Goal: Task Accomplishment & Management: Complete application form

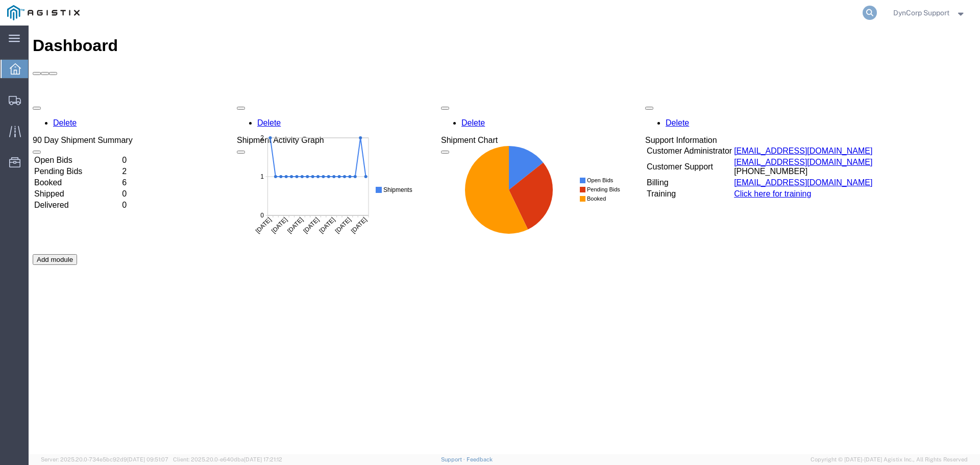
click at [866, 10] on icon at bounding box center [869, 13] width 14 height 14
click at [718, 14] on input "search" at bounding box center [707, 13] width 310 height 24
paste input "57054976"
type input "57054976"
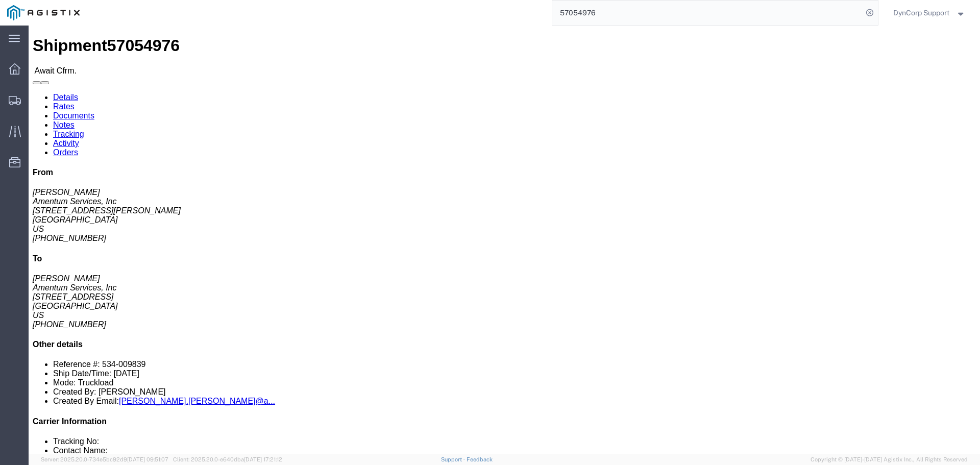
click button "button"
click div "Leg 1 - Less than Truckload"
click link "Documents"
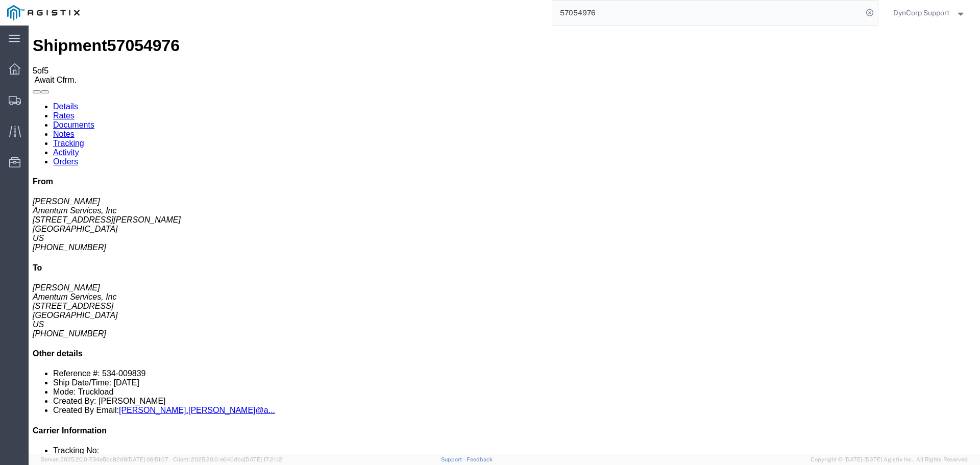
click at [65, 102] on link "Details" at bounding box center [65, 106] width 25 height 9
click span "57054976"
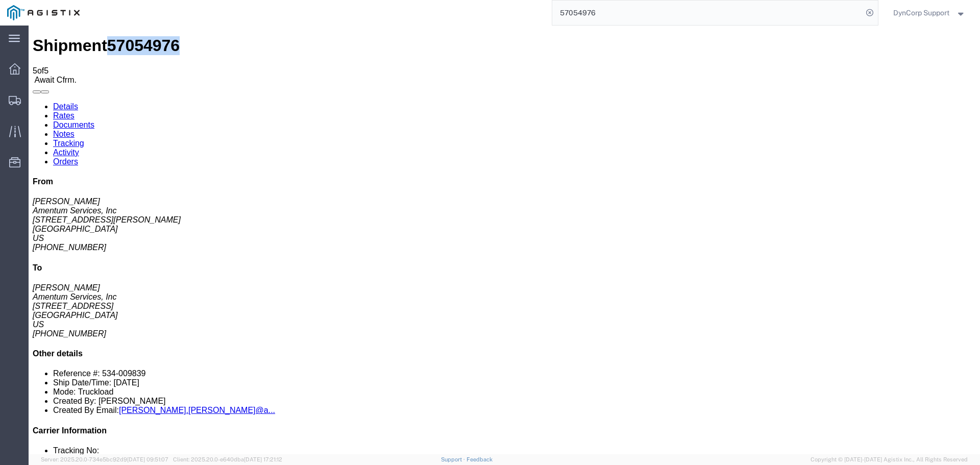
copy span "57054976"
drag, startPoint x: 71, startPoint y: 39, endPoint x: 297, endPoint y: 72, distance: 228.4
click link "Rates"
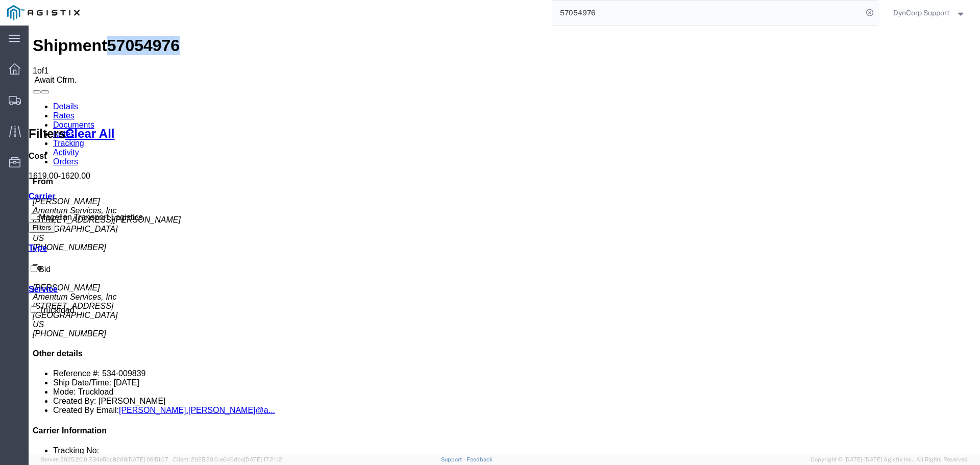
click at [94, 120] on link "Documents" at bounding box center [73, 124] width 41 height 9
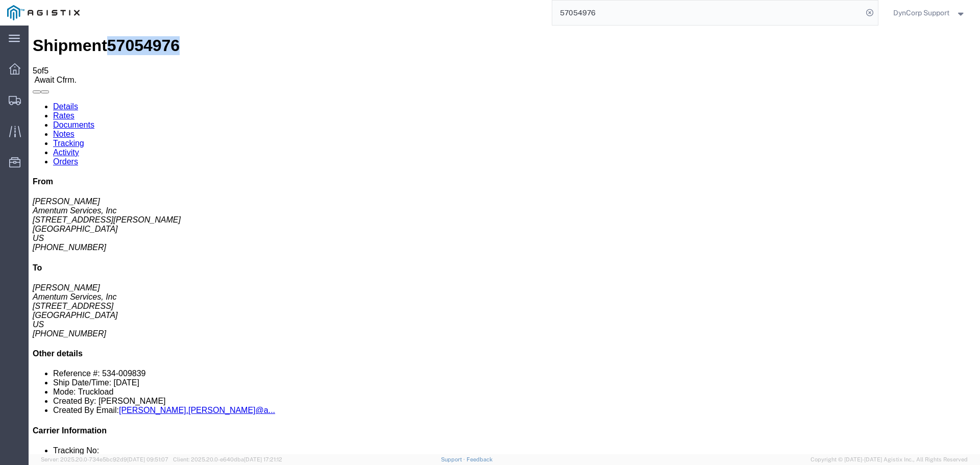
click at [74, 130] on link "Notes" at bounding box center [63, 134] width 21 height 9
click at [62, 102] on link "Details" at bounding box center [65, 106] width 25 height 9
drag, startPoint x: 491, startPoint y: 364, endPoint x: 485, endPoint y: 361, distance: 7.3
click div "1 Your Packaging Total weight: 270.00 LBS Dimensions: L 192.00 x W 20.00 x H 10…"
click link "Confirm"
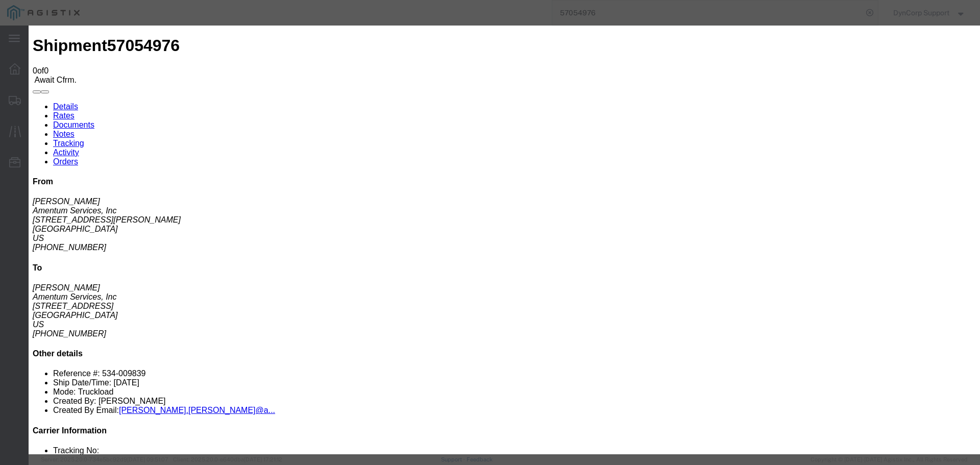
click input "text"
paste input "57054976"
type input "57054976"
click input "text"
type input "Ragan"
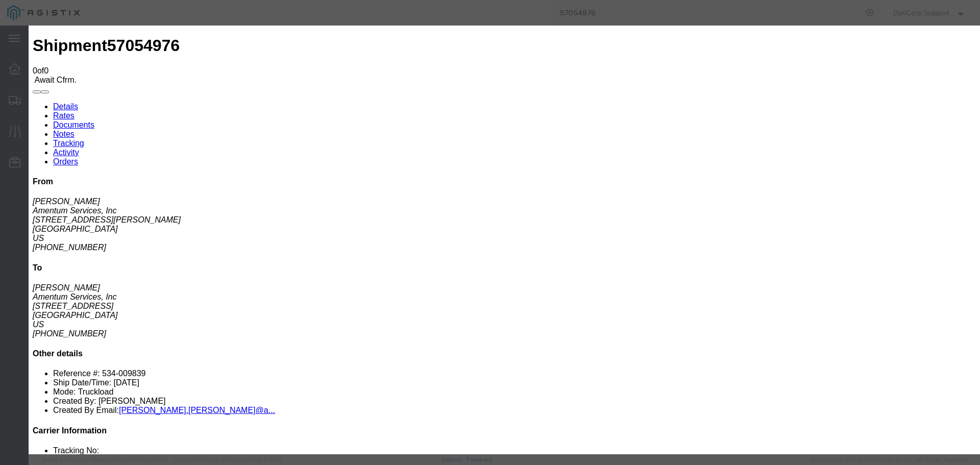
click input "text"
type input "9045864384"
click div "Confirmation Details Use my profile Bill of Lading Number 57054976 Person Monit…"
click button "Submit"
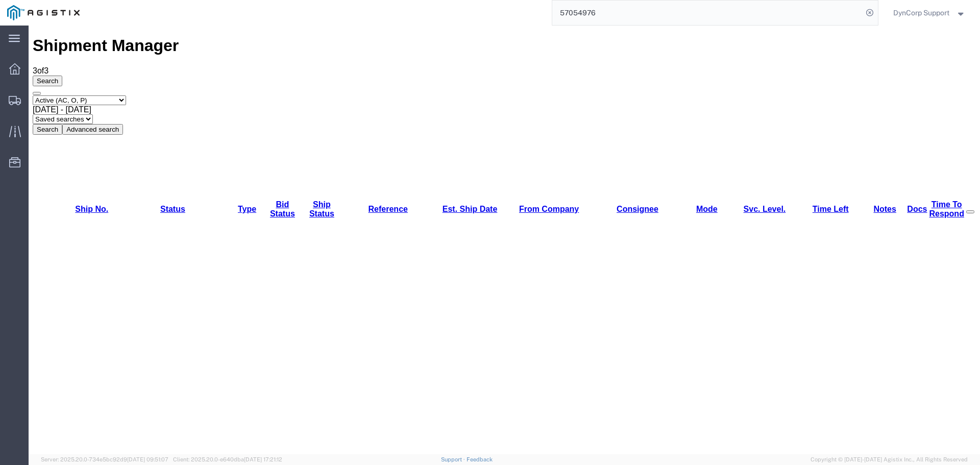
click at [717, 10] on input "57054976" at bounding box center [707, 13] width 310 height 24
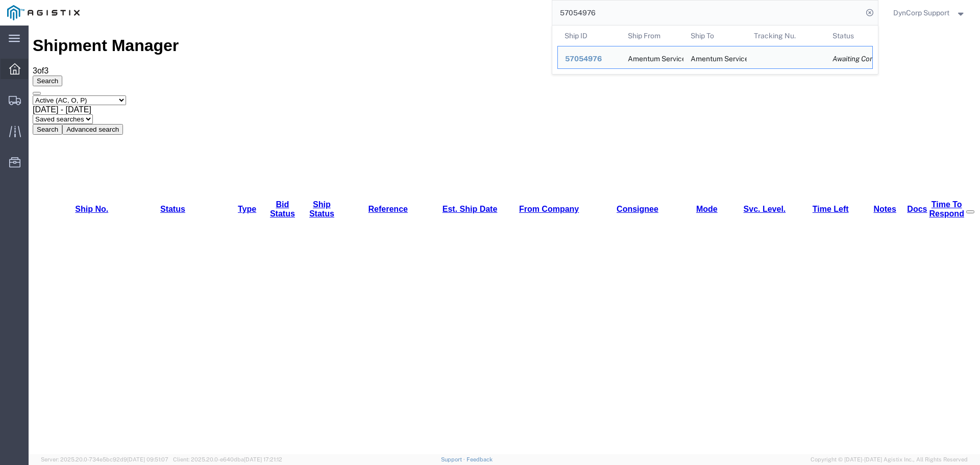
click at [11, 63] on div at bounding box center [15, 69] width 29 height 20
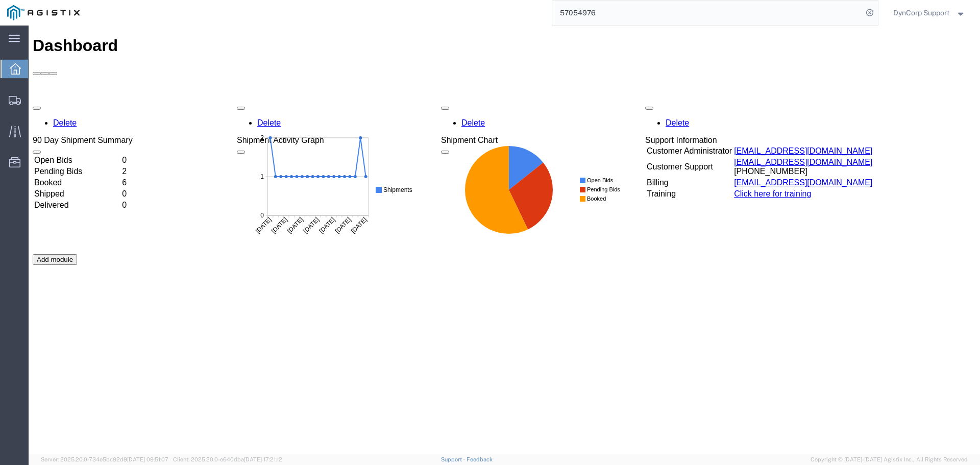
click at [64, 178] on td "Booked" at bounding box center [77, 183] width 87 height 10
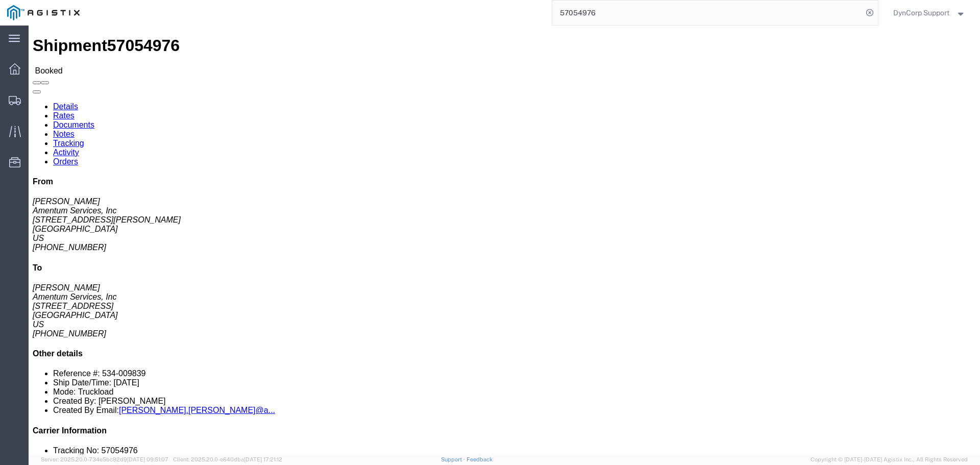
click div "Ship From Amentum Services, Inc (Rosella Petrosky) 9C Butterfield Trail Blvd El…"
click h4 "Routing & Vehicle Information"
click div "Ship From Amentum Services, Inc (Rosella Petrosky) 9C Butterfield Trail Blvd El…"
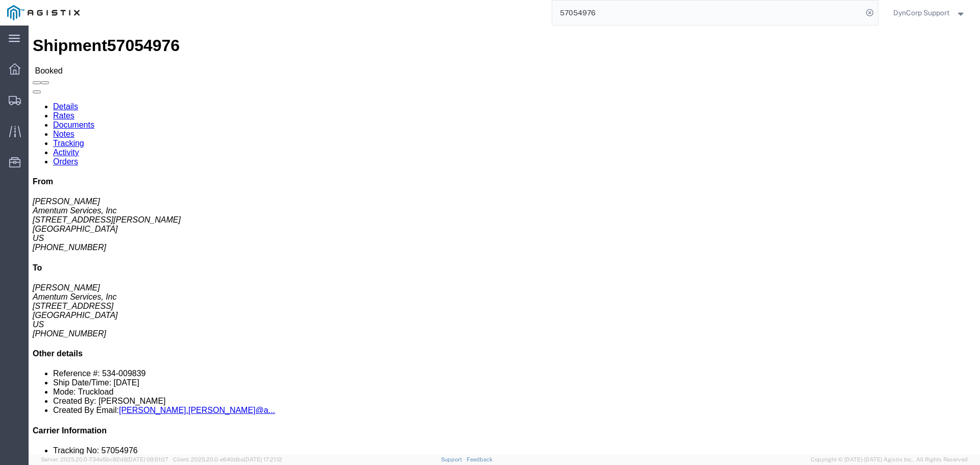
click div "Leg 1 - Less than Truckload"
click div "Shipment Detail Ship From Amentum Services, Inc (Rosella Petrosky) 9C Butterfie…"
click span "57054976"
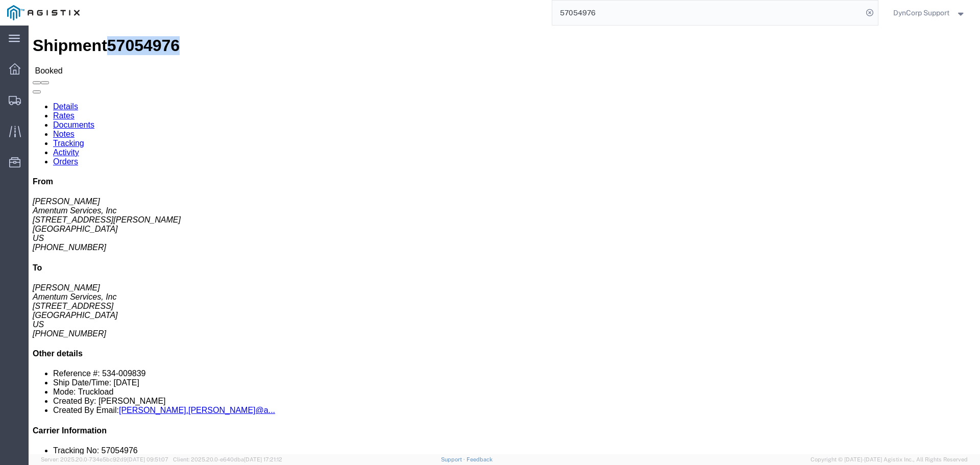
copy span "57054976"
click at [16, 71] on icon at bounding box center [14, 68] width 11 height 11
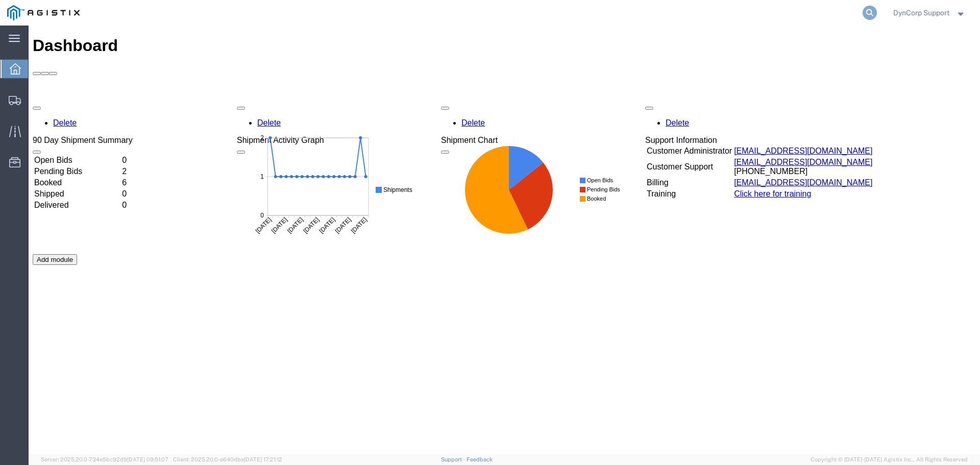
click at [862, 13] on icon at bounding box center [869, 13] width 14 height 14
click at [726, 13] on input "search" at bounding box center [707, 13] width 310 height 24
paste input "57054976"
type input "57054976"
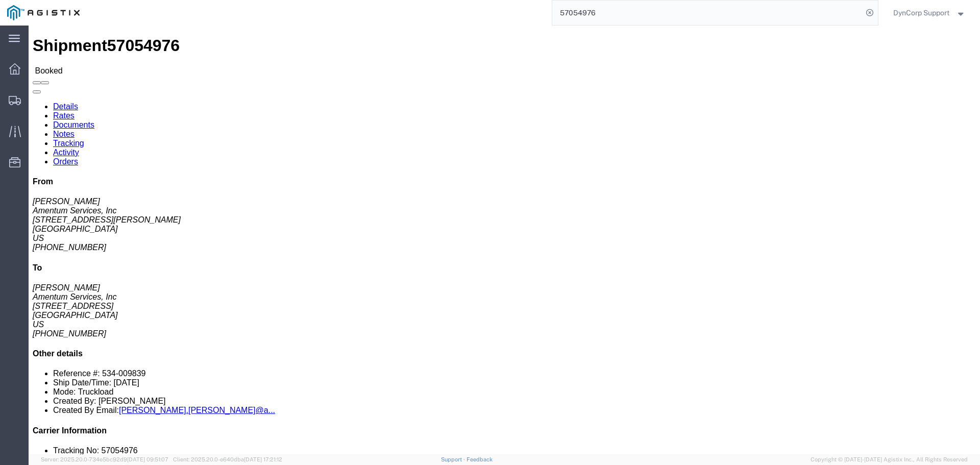
click h4 "Routing & Vehicle Information"
click link "Rates"
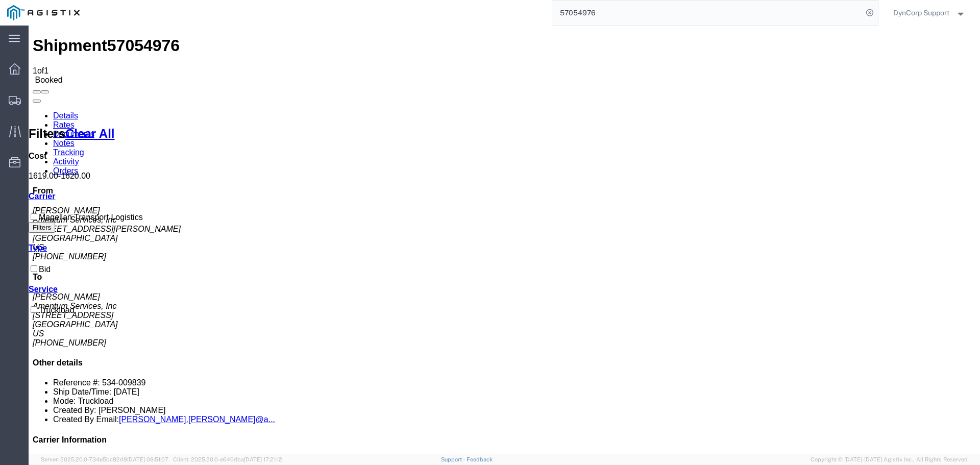
click at [55, 200] on icon at bounding box center [55, 196] width 0 height 9
